Goal: Transaction & Acquisition: Purchase product/service

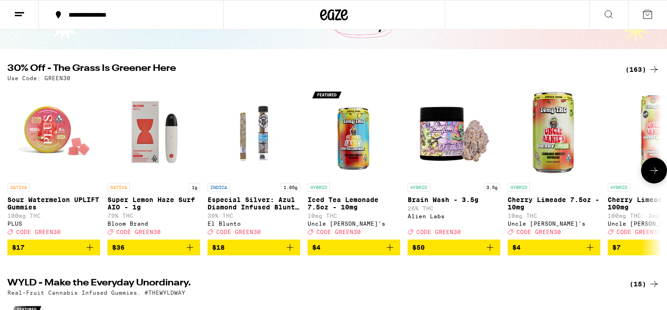
scroll to position [72, 0]
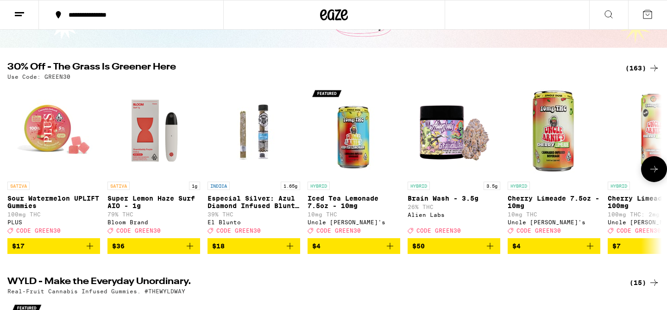
click at [494, 252] on icon "Add to bag" at bounding box center [490, 246] width 11 height 11
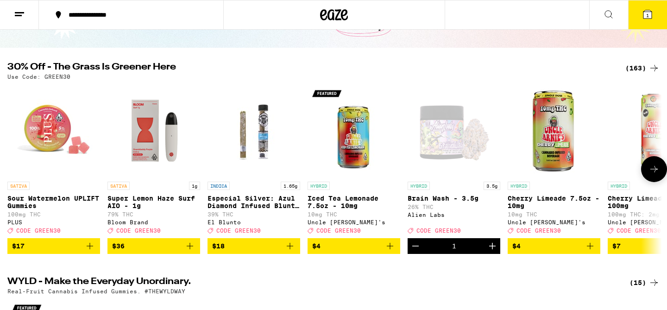
click at [649, 172] on icon at bounding box center [654, 169] width 11 height 11
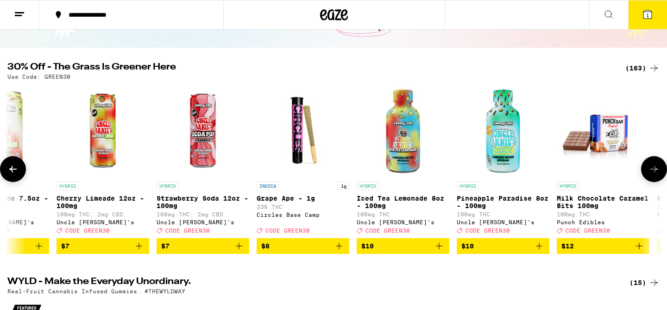
click at [649, 172] on icon at bounding box center [654, 169] width 11 height 11
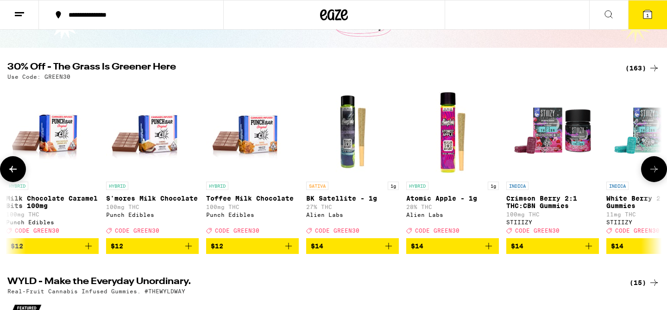
scroll to position [0, 1103]
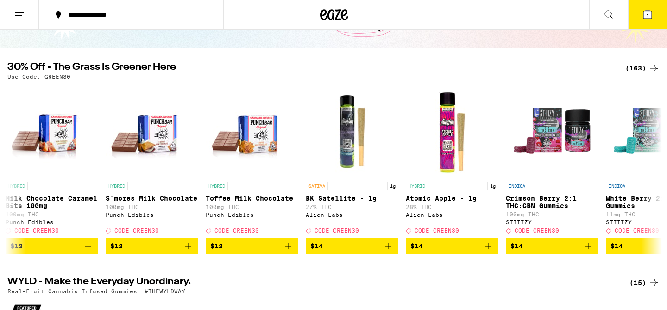
click at [633, 71] on div "(163)" at bounding box center [643, 68] width 34 height 11
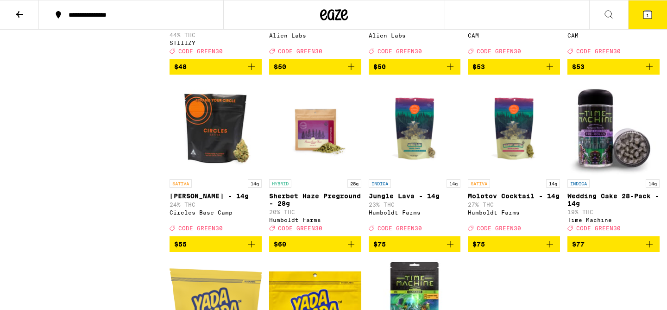
scroll to position [5556, 0]
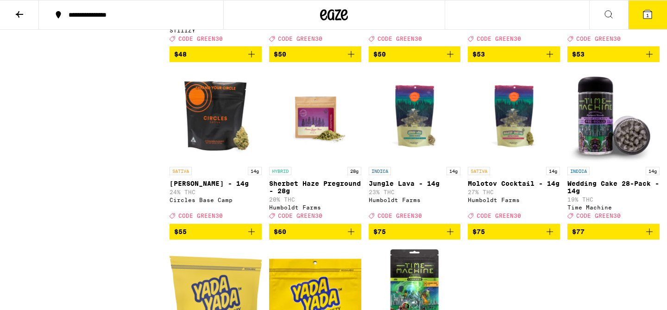
click at [254, 60] on icon "Add to bag" at bounding box center [251, 54] width 11 height 11
click at [552, 60] on icon "Add to bag" at bounding box center [550, 54] width 11 height 11
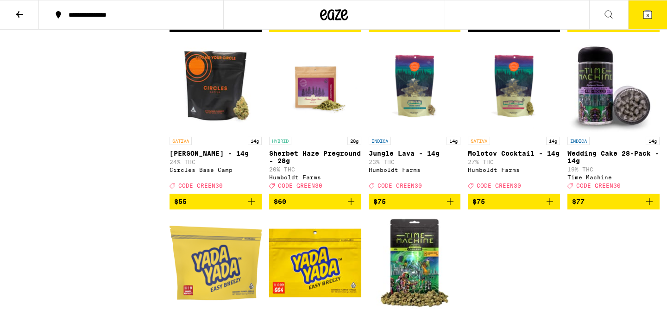
scroll to position [5585, 0]
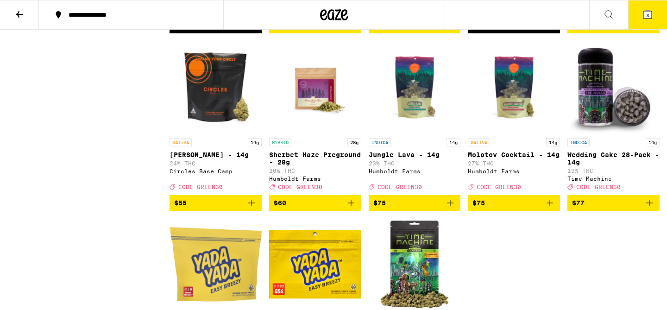
click at [649, 29] on icon "Add to bag" at bounding box center [649, 25] width 6 height 6
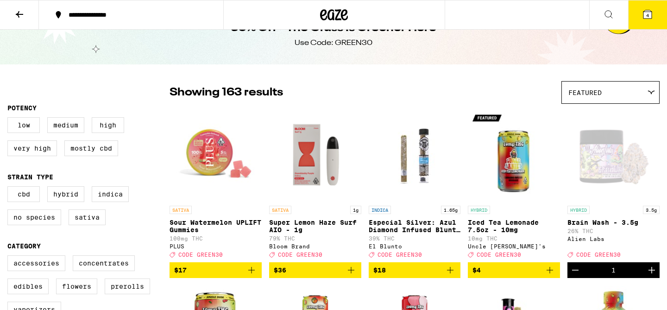
scroll to position [0, 0]
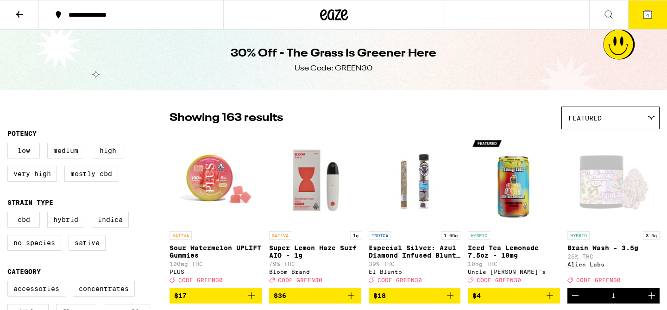
click at [19, 10] on icon at bounding box center [19, 14] width 11 height 11
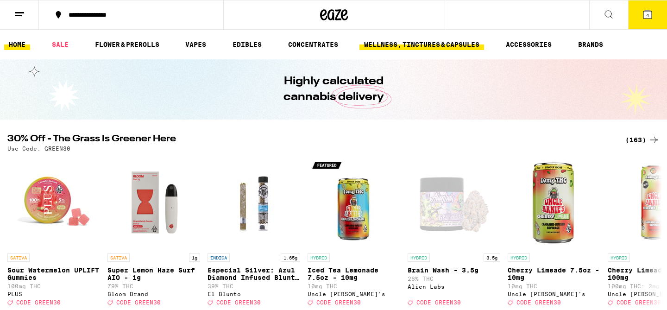
click at [432, 44] on link "WELLNESS, TINCTURES & CAPSULES" at bounding box center [422, 44] width 125 height 11
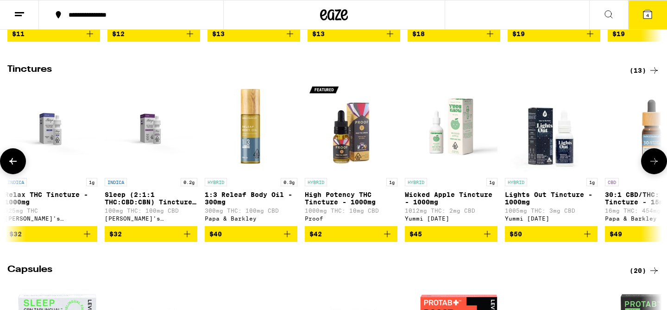
scroll to position [0, 310]
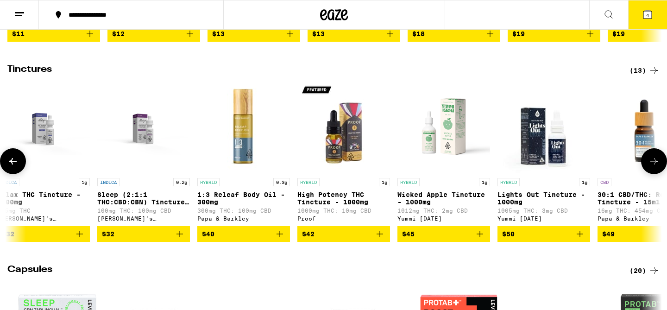
click at [356, 205] on p "High Potency THC Tincture - 1000mg" at bounding box center [344, 198] width 93 height 15
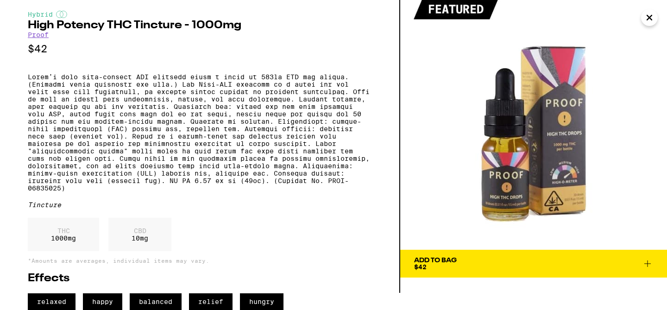
scroll to position [45, 0]
click at [470, 257] on span "Add To Bag $42" at bounding box center [533, 263] width 239 height 13
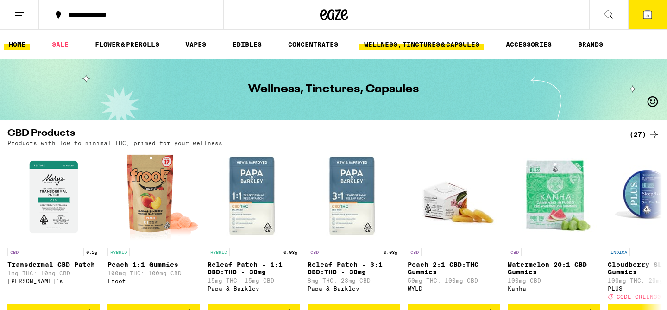
click at [6, 46] on link "HOME" at bounding box center [17, 44] width 26 height 11
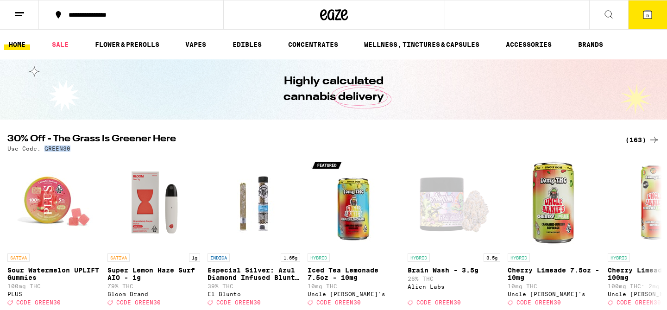
drag, startPoint x: 44, startPoint y: 150, endPoint x: 70, endPoint y: 151, distance: 26.4
click at [70, 151] on div "Use Code: GREEN30" at bounding box center [333, 149] width 652 height 6
copy p "GREEN30"
click at [654, 20] on button "5" at bounding box center [647, 14] width 39 height 29
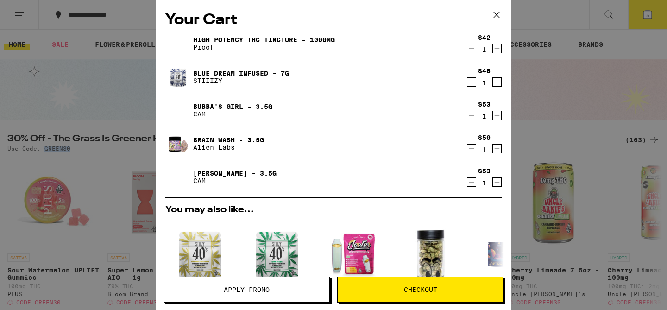
click at [252, 287] on span "Apply Promo" at bounding box center [247, 289] width 46 height 6
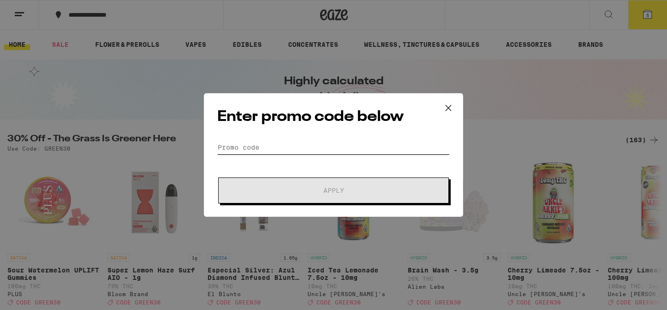
click at [244, 146] on input "Promo Code" at bounding box center [333, 147] width 233 height 14
paste input "GREEN30"
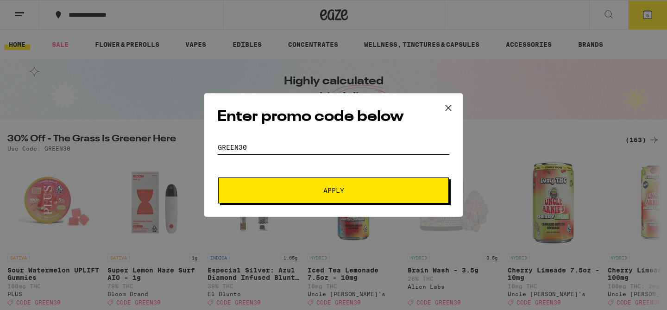
type input "GREEN30"
click at [276, 190] on span "Apply" at bounding box center [333, 190] width 167 height 6
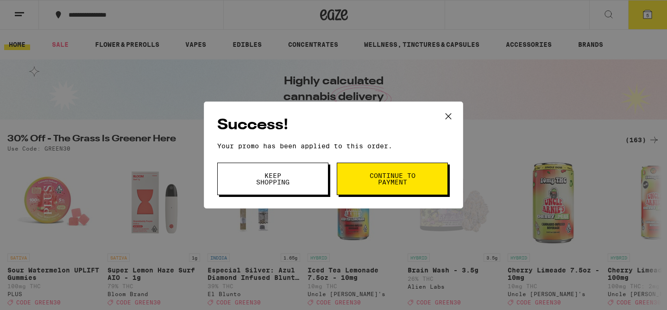
click at [377, 180] on span "Continue to payment" at bounding box center [392, 178] width 47 height 13
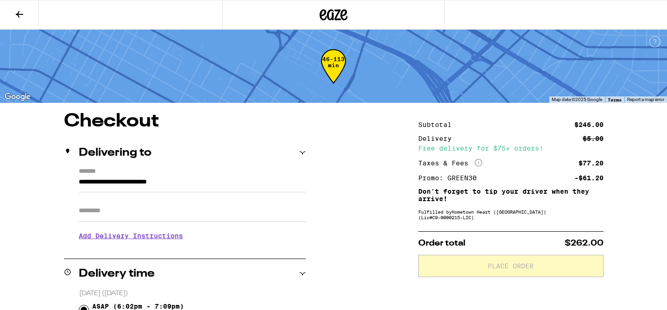
click at [14, 14] on icon at bounding box center [19, 14] width 11 height 11
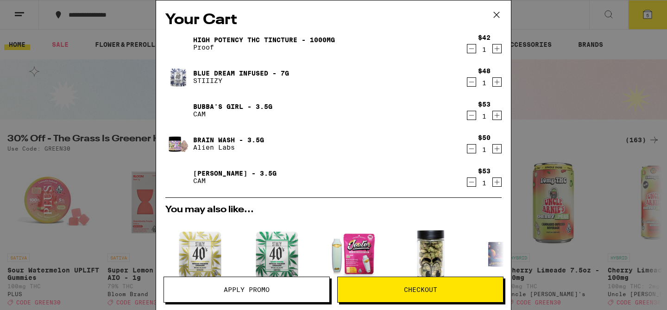
click at [496, 18] on icon at bounding box center [497, 15] width 14 height 14
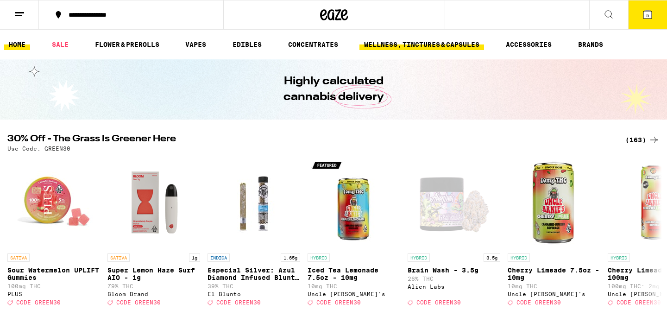
click at [386, 42] on link "WELLNESS, TINCTURES & CAPSULES" at bounding box center [422, 44] width 125 height 11
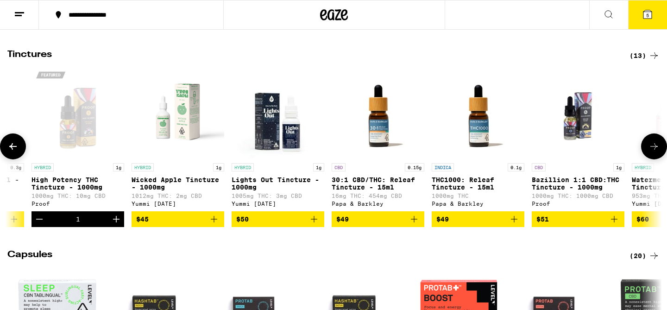
scroll to position [0, 649]
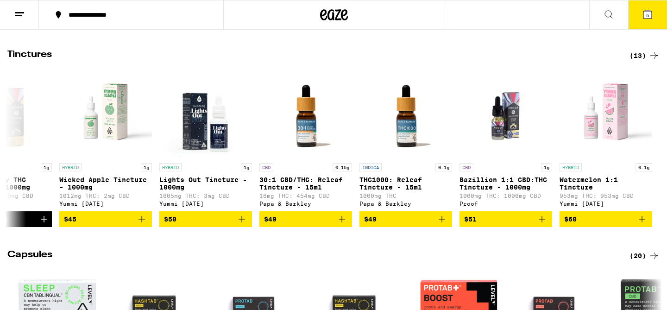
click at [642, 61] on div "(13)" at bounding box center [645, 55] width 30 height 11
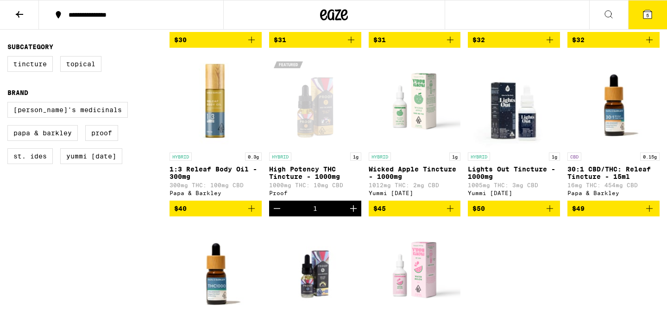
scroll to position [257, 0]
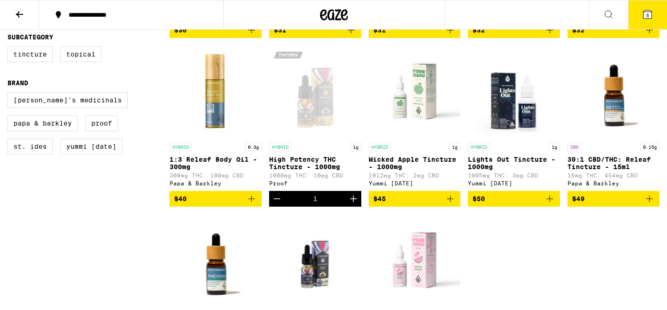
click at [276, 204] on icon "Decrement" at bounding box center [277, 198] width 11 height 11
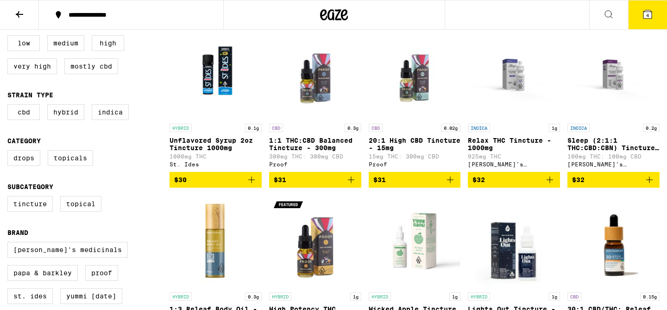
scroll to position [64, 0]
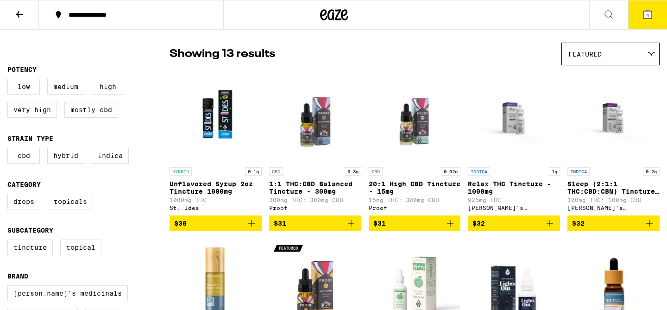
click at [218, 190] on p "Unflavored Syrup 2oz Tincture 1000mg" at bounding box center [216, 187] width 92 height 15
click at [506, 187] on p "Relax THC Tincture - 1000mg" at bounding box center [514, 187] width 92 height 15
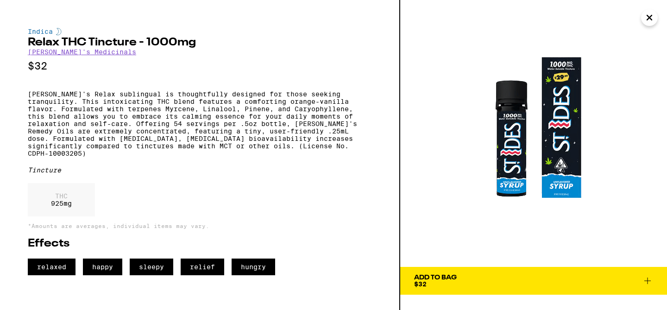
click at [605, 283] on span "Add To Bag $32" at bounding box center [533, 280] width 239 height 13
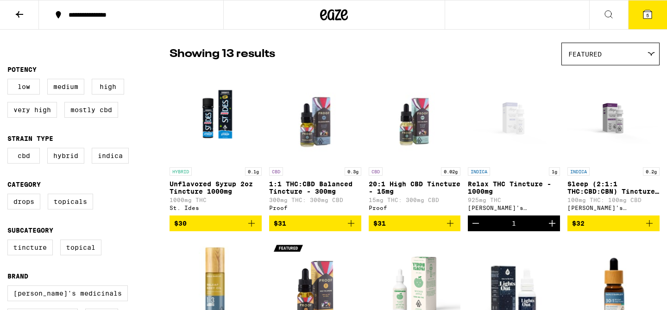
click at [646, 22] on button "5" at bounding box center [647, 14] width 39 height 29
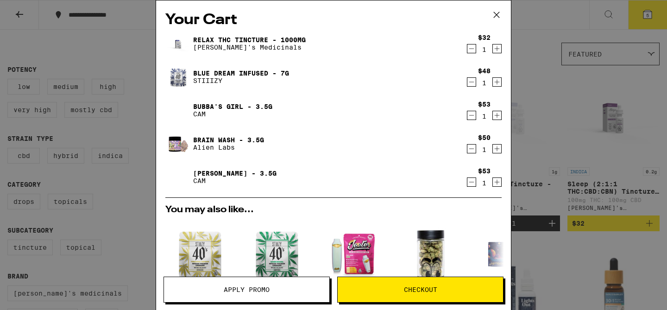
click at [248, 290] on span "Apply Promo" at bounding box center [247, 289] width 46 height 6
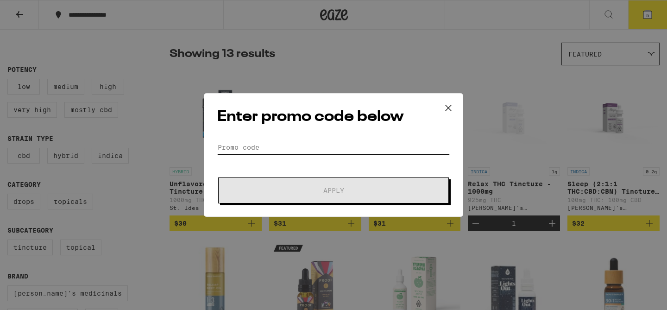
click at [235, 150] on input "Promo Code" at bounding box center [333, 147] width 233 height 14
paste input "GREEN30"
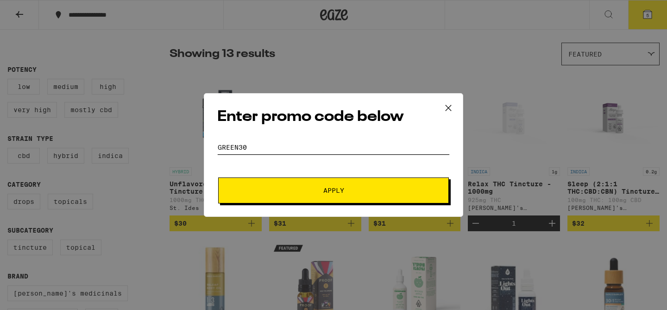
type input "GREEN30"
click at [250, 187] on button "Apply" at bounding box center [333, 190] width 231 height 26
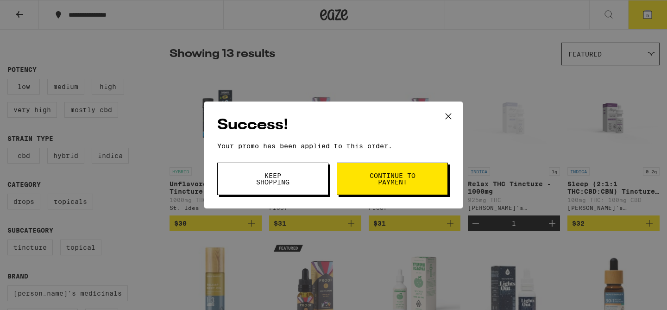
click at [380, 191] on button "Continue to payment" at bounding box center [392, 179] width 111 height 32
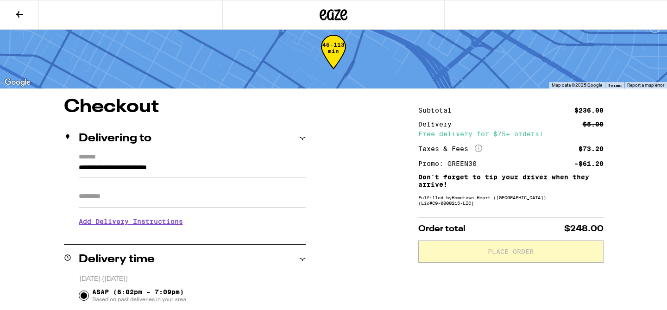
scroll to position [9, 0]
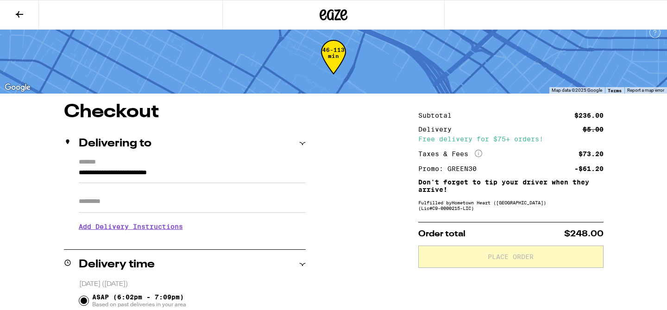
click at [21, 13] on icon at bounding box center [19, 14] width 11 height 11
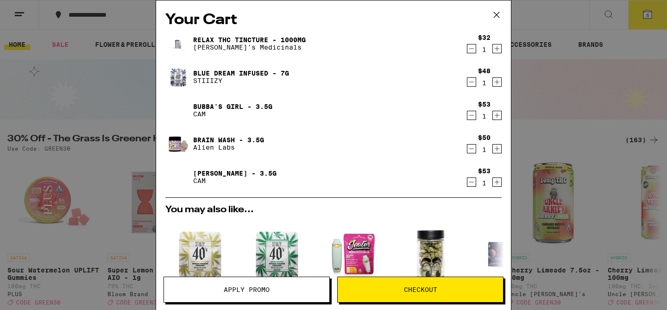
click at [473, 181] on icon "Decrement" at bounding box center [472, 182] width 8 height 11
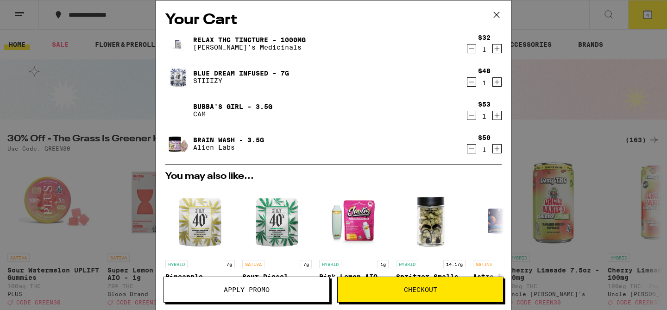
click at [278, 293] on button "Apply Promo" at bounding box center [247, 290] width 166 height 26
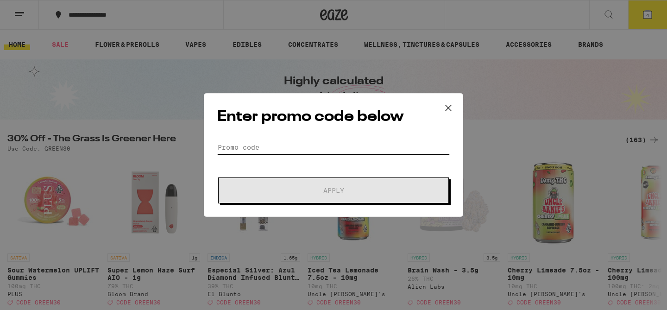
click at [261, 152] on input "Promo Code" at bounding box center [333, 147] width 233 height 14
paste input "GREEN30"
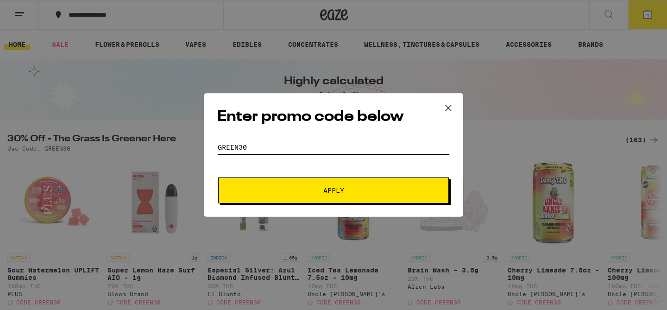
type input "GREEN30"
click at [260, 187] on span "Apply" at bounding box center [333, 190] width 167 height 6
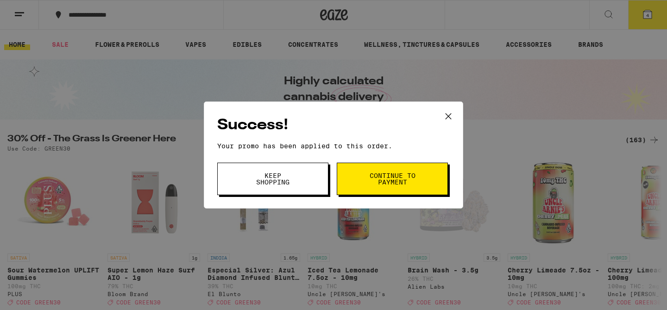
click at [407, 169] on button "Continue to payment" at bounding box center [392, 179] width 111 height 32
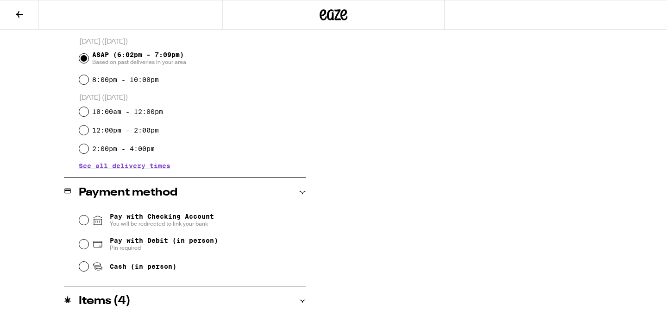
scroll to position [253, 0]
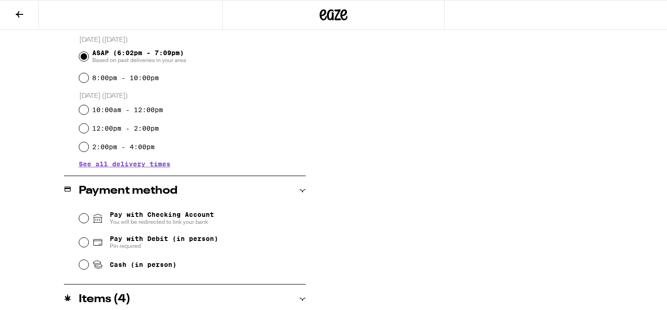
click at [151, 240] on span "Pay with Debit (in person)" at bounding box center [164, 238] width 108 height 7
click at [89, 240] on input "Pay with Debit (in person) Pin required" at bounding box center [83, 242] width 9 height 9
radio input "true"
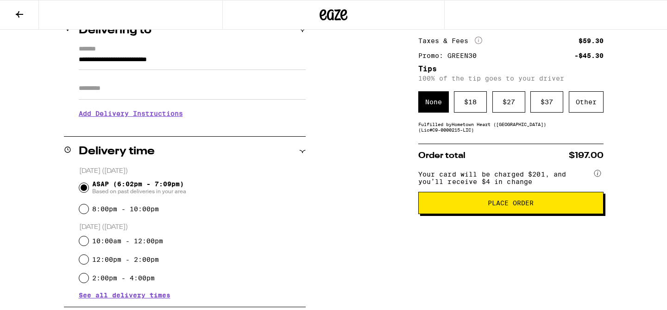
scroll to position [132, 0]
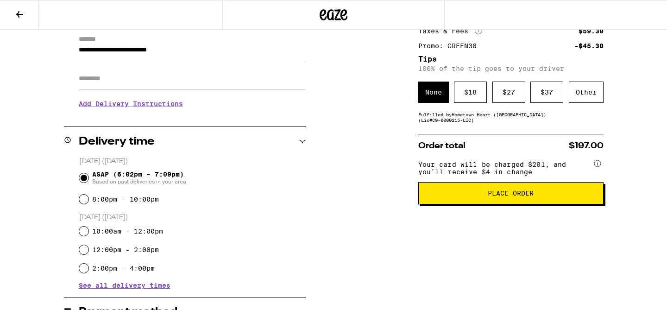
click at [457, 196] on span "Place Order" at bounding box center [511, 193] width 170 height 6
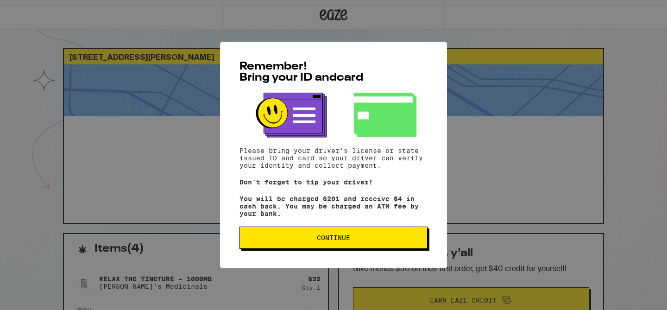
click at [361, 241] on span "Continue" at bounding box center [333, 237] width 172 height 6
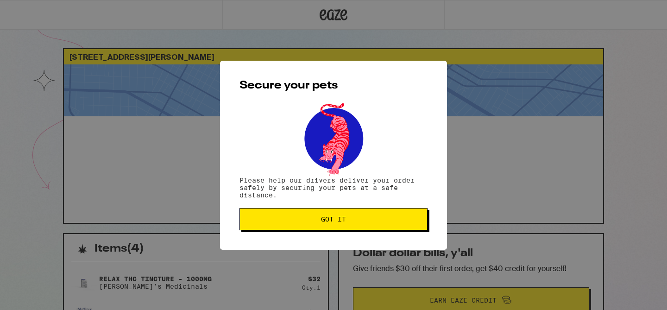
click at [329, 212] on button "Got it" at bounding box center [334, 219] width 188 height 22
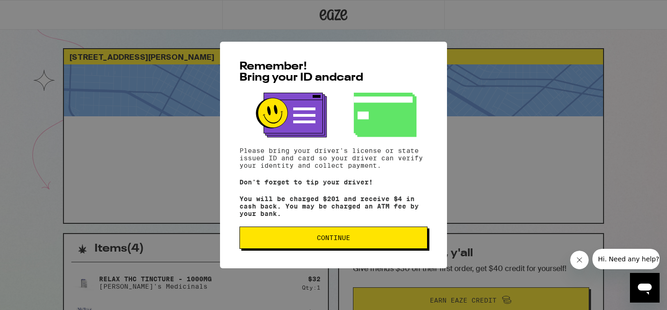
click at [313, 241] on span "Continue" at bounding box center [333, 237] width 172 height 6
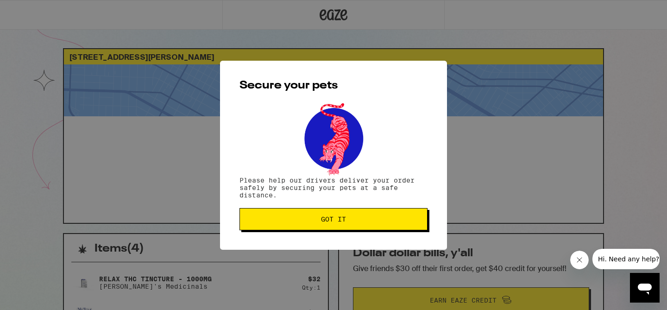
click at [318, 215] on button "Got it" at bounding box center [334, 219] width 188 height 22
